Goal: Information Seeking & Learning: Learn about a topic

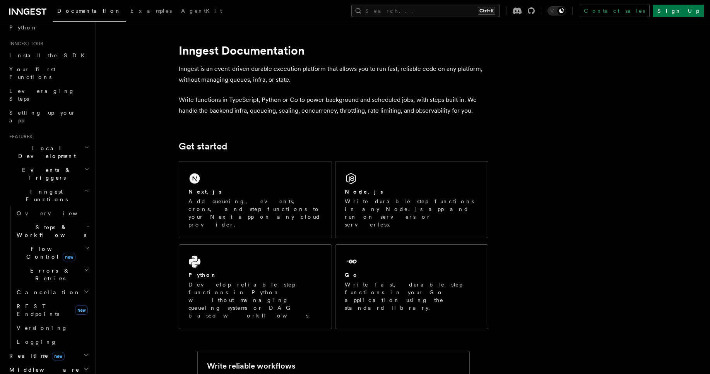
scroll to position [46, 0]
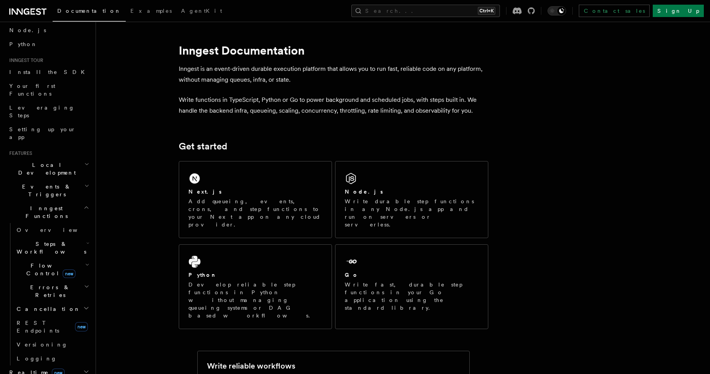
click at [32, 183] on span "Events & Triggers" at bounding box center [45, 190] width 78 height 15
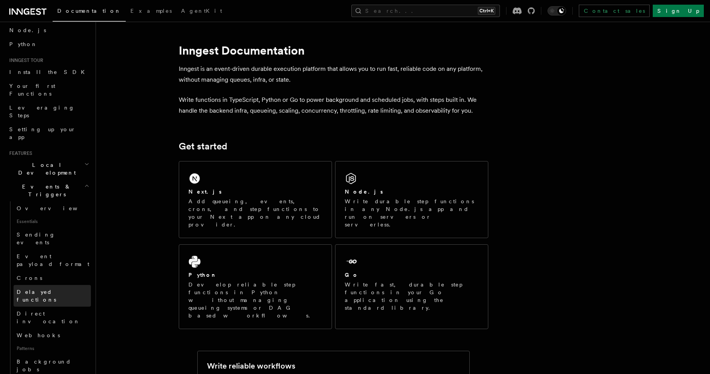
click at [46, 289] on span "Delayed functions" at bounding box center [36, 296] width 39 height 14
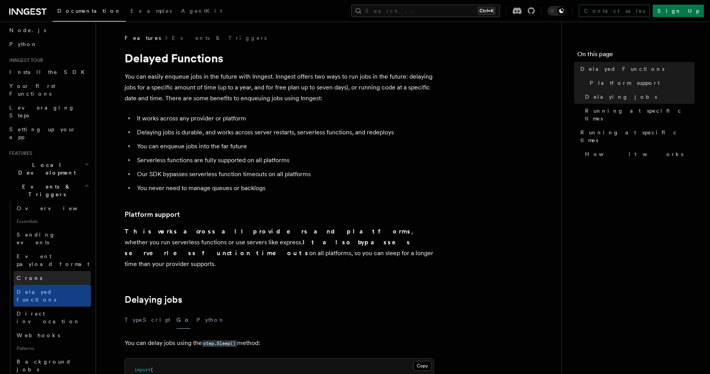
click at [43, 271] on link "Crons" at bounding box center [52, 278] width 77 height 14
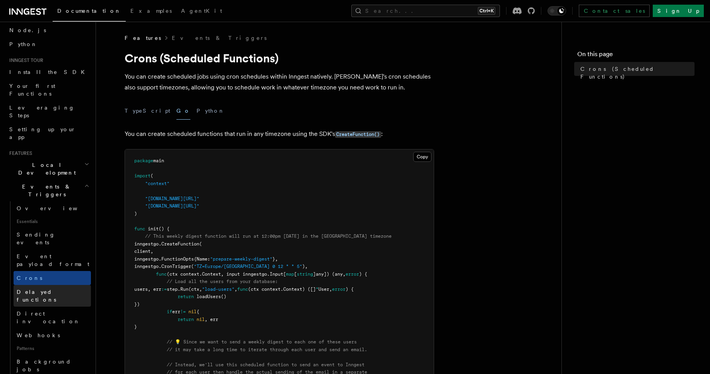
click at [40, 289] on span "Delayed functions" at bounding box center [36, 296] width 39 height 14
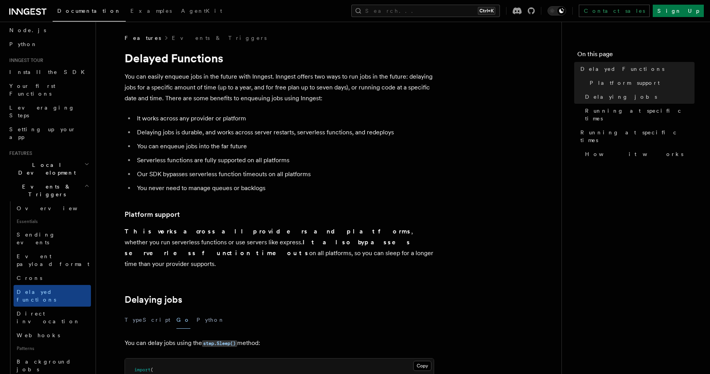
click at [173, 228] on strong "This works across all providers and platforms" at bounding box center [268, 230] width 287 height 7
drag, startPoint x: 183, startPoint y: 253, endPoint x: 146, endPoint y: 209, distance: 57.5
